Goal: Information Seeking & Learning: Learn about a topic

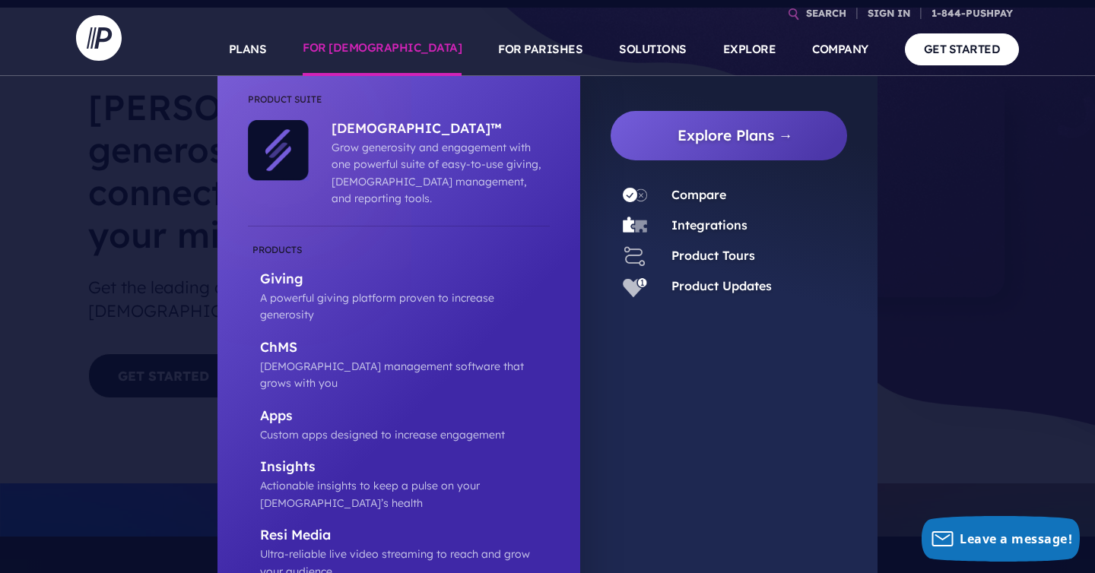
scroll to position [71, 0]
click at [295, 272] on p "Giving" at bounding box center [405, 280] width 290 height 19
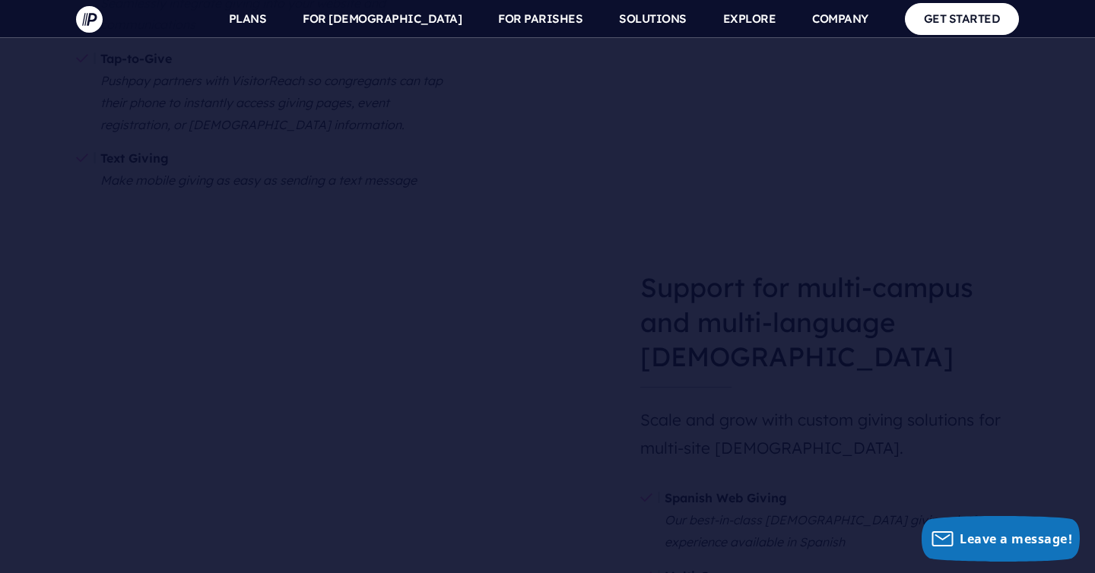
scroll to position [2237, 0]
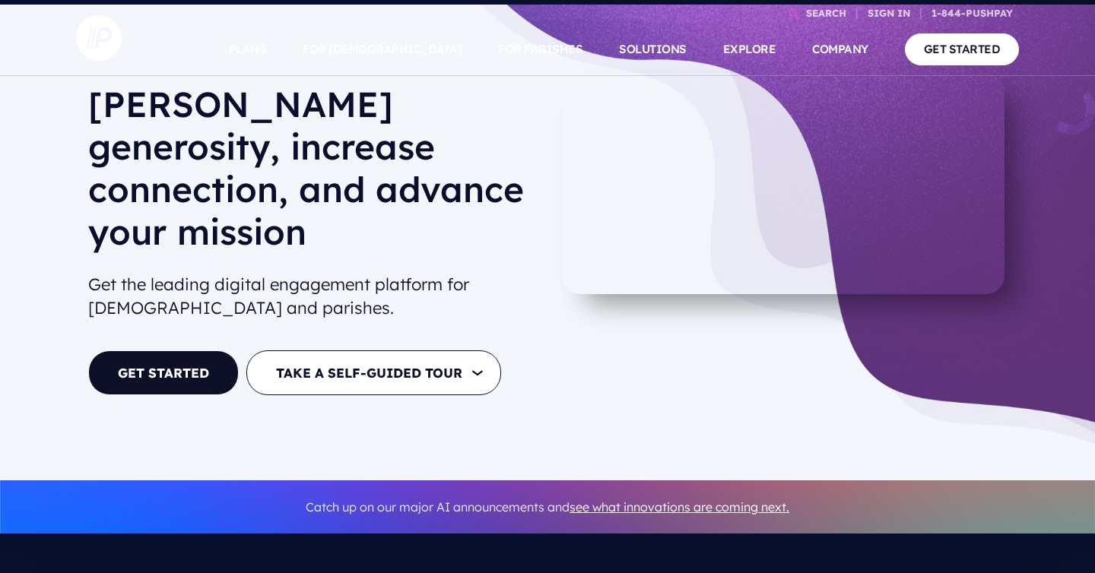
scroll to position [71, 0]
